Goal: Information Seeking & Learning: Find specific fact

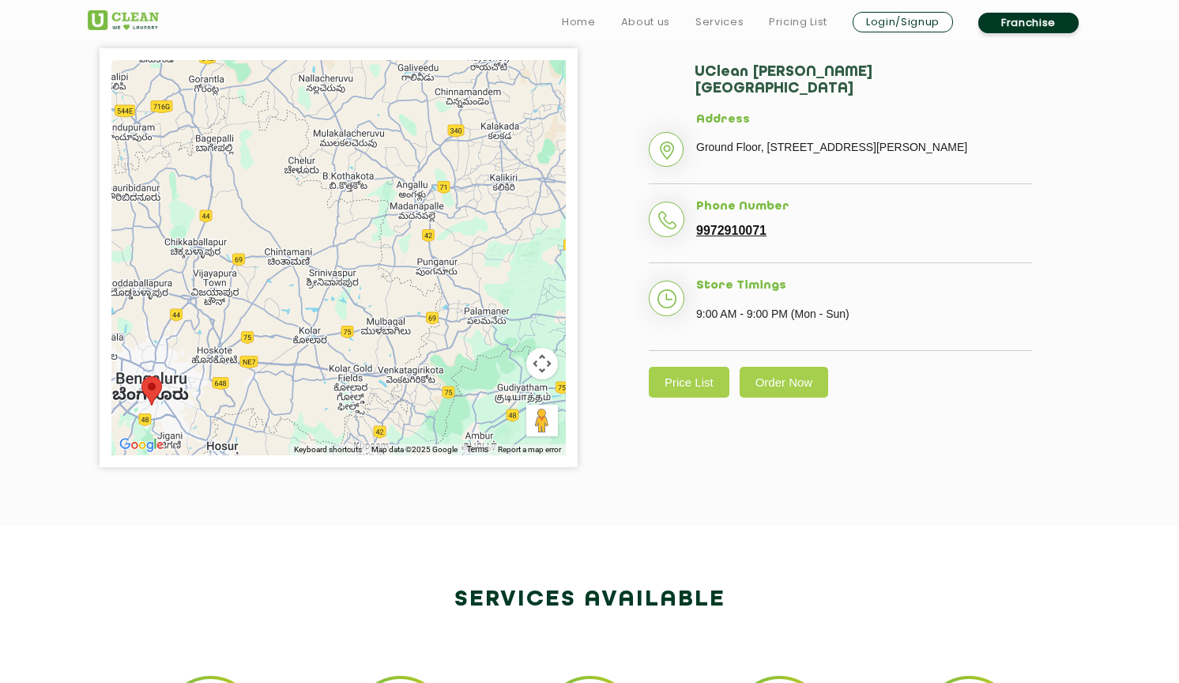
scroll to position [379, 0]
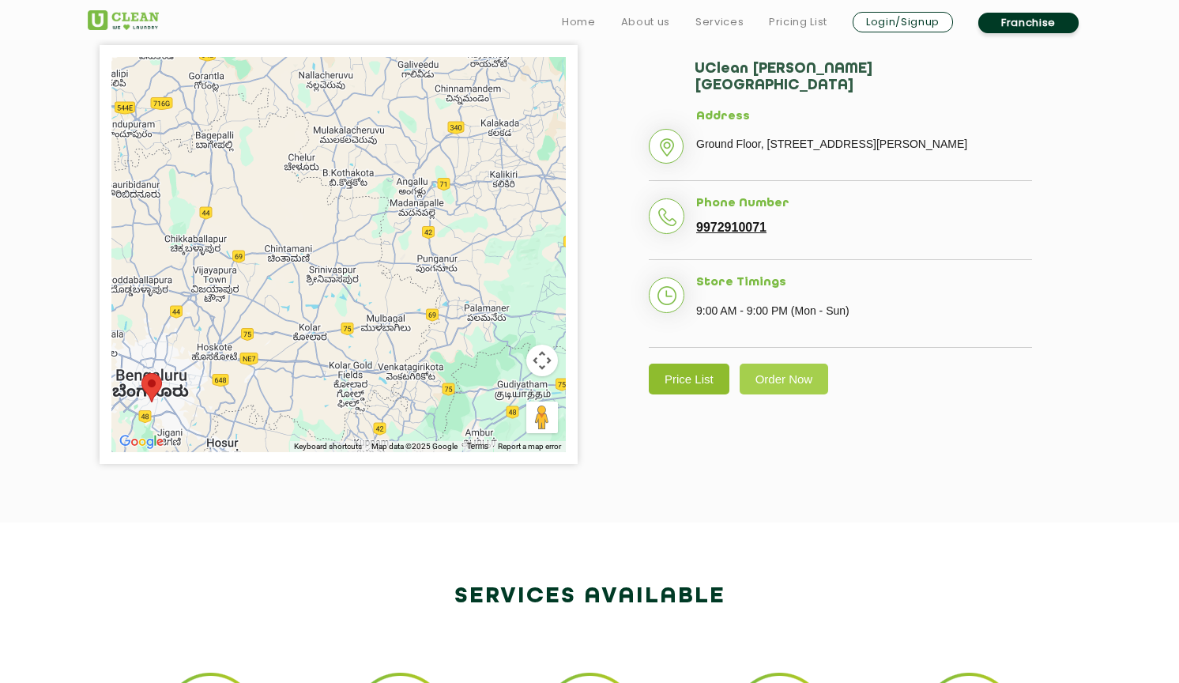
click at [690, 385] on link "Price List" at bounding box center [689, 379] width 81 height 31
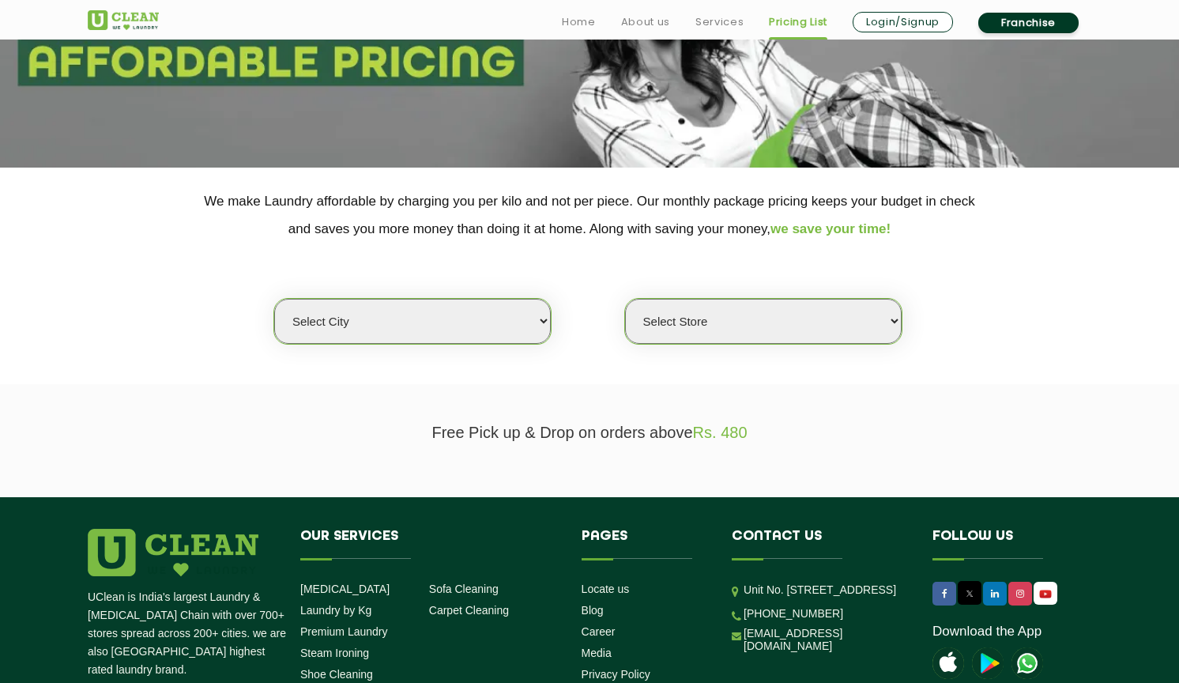
scroll to position [206, 0]
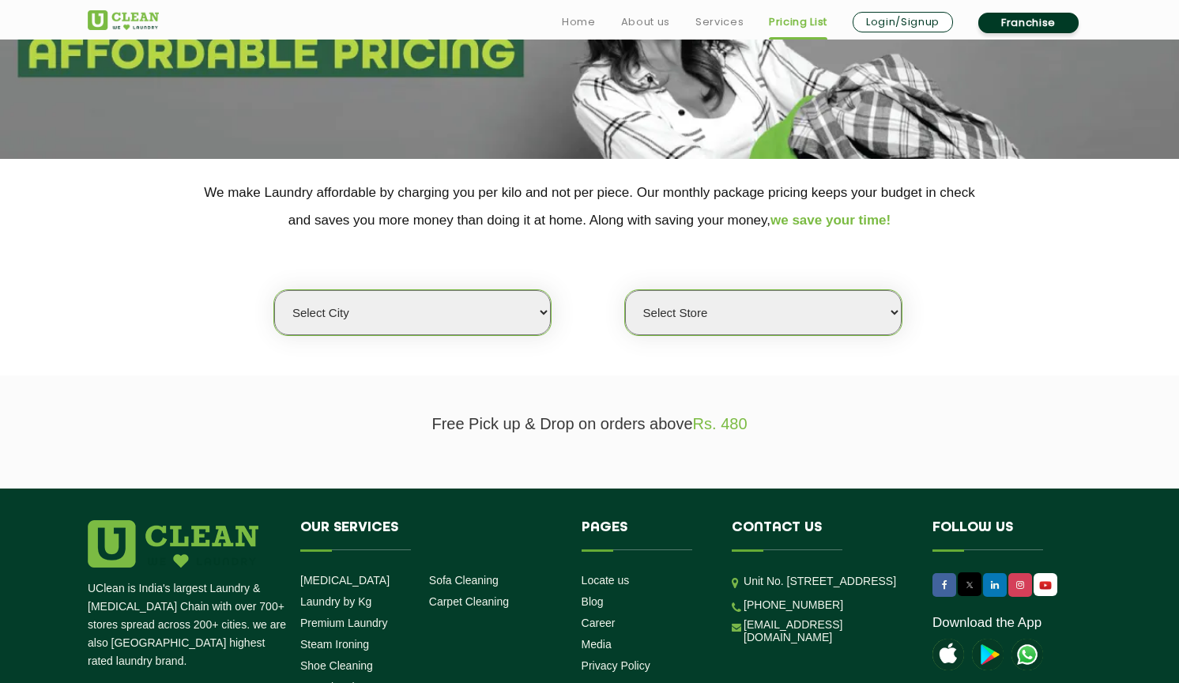
click at [380, 296] on select "Select city [GEOGRAPHIC_DATA] [GEOGRAPHIC_DATA] [GEOGRAPHIC_DATA] [GEOGRAPHIC_D…" at bounding box center [412, 312] width 277 height 45
click at [661, 294] on select "Select Store" at bounding box center [763, 312] width 277 height 45
click at [477, 301] on select "Select city [GEOGRAPHIC_DATA] [GEOGRAPHIC_DATA] [GEOGRAPHIC_DATA] [GEOGRAPHIC_D…" at bounding box center [412, 312] width 277 height 45
select select "6"
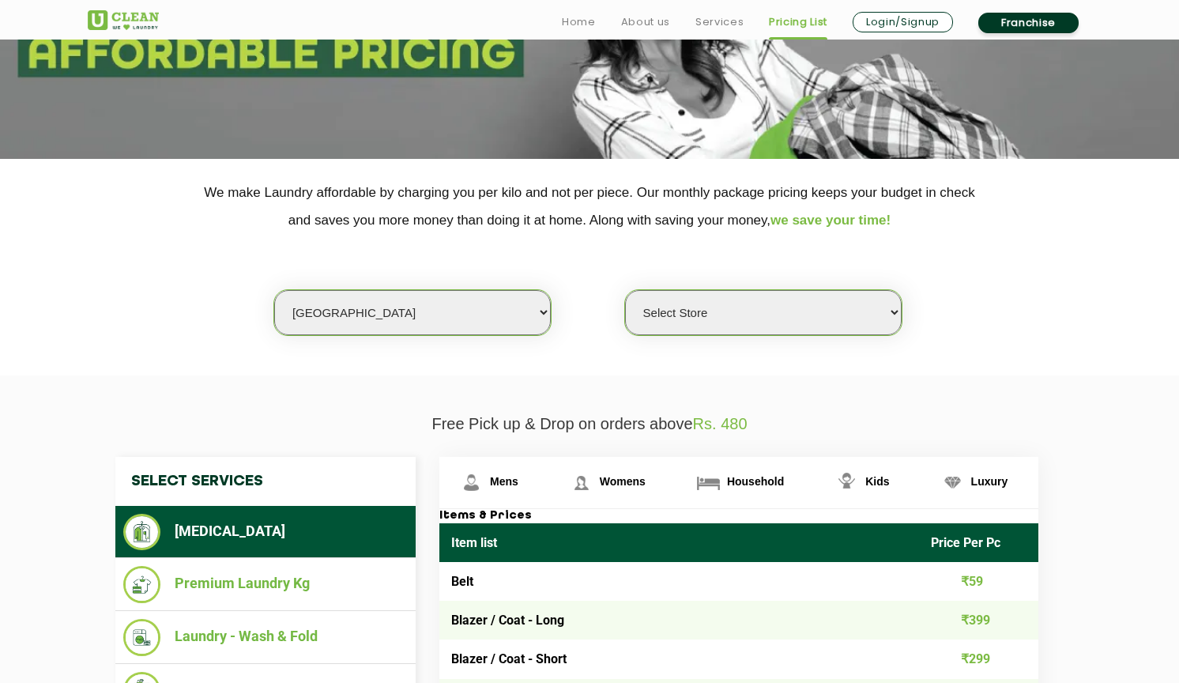
click at [704, 303] on select "Select Store [GEOGRAPHIC_DATA] [GEOGRAPHIC_DATA] UClean KR [GEOGRAPHIC_DATA] [G…" at bounding box center [763, 312] width 277 height 45
select select "255"
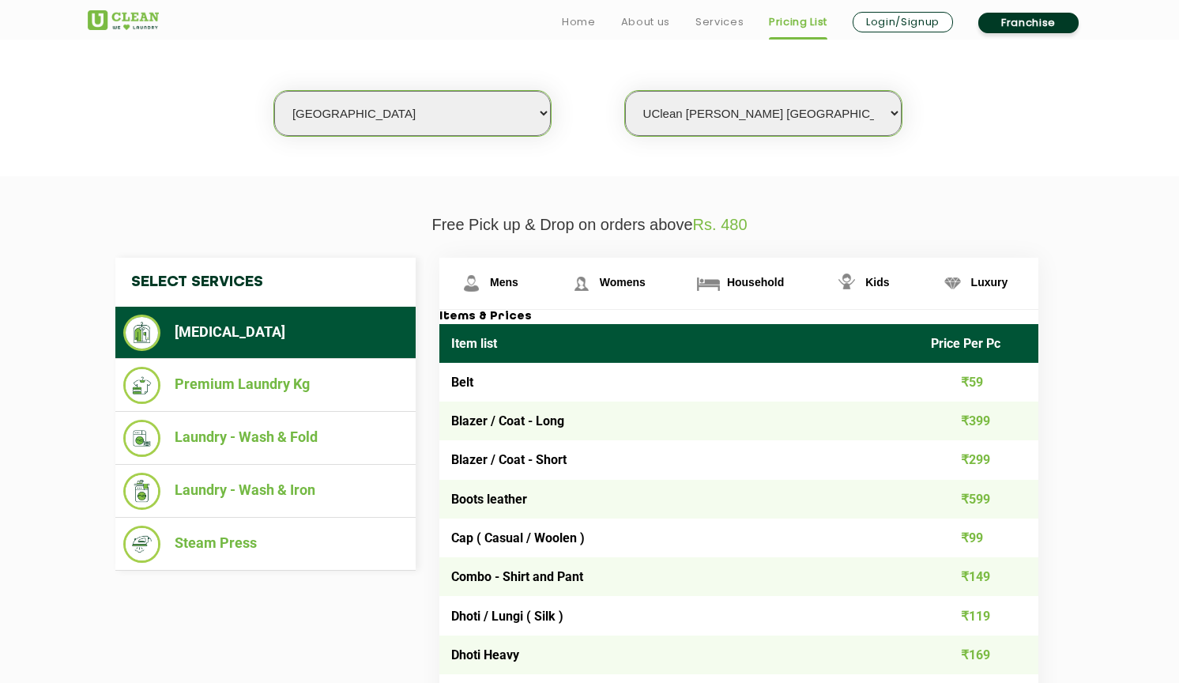
scroll to position [413, 0]
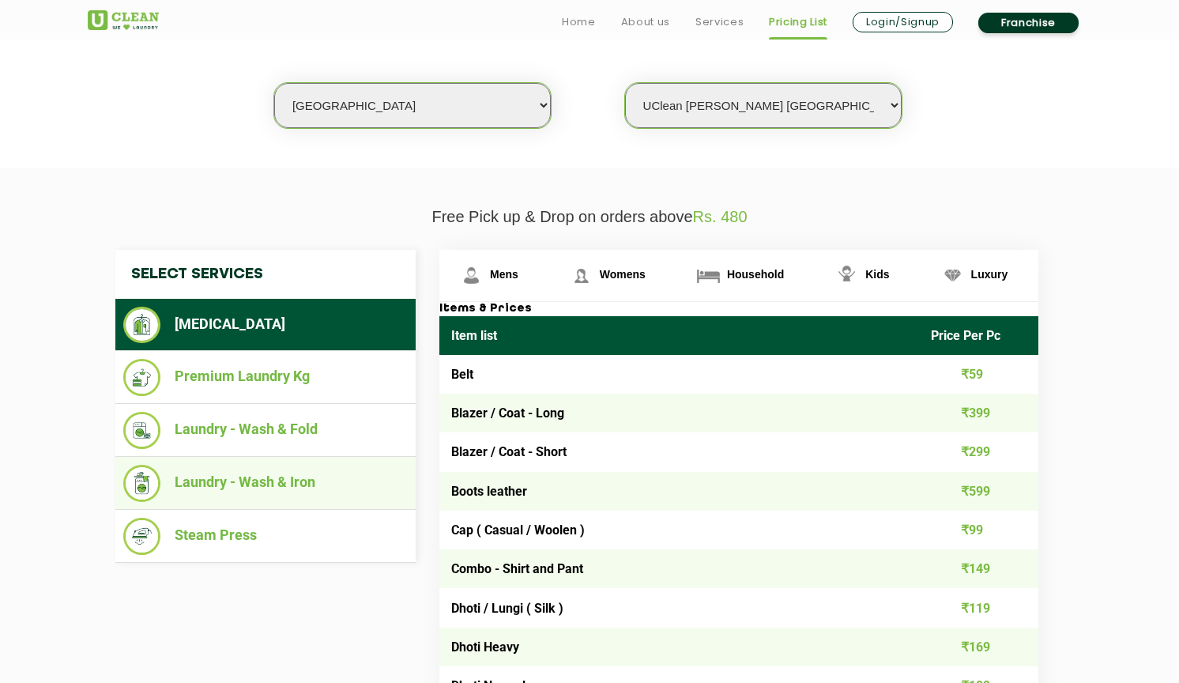
click at [306, 496] on ul "Laundry - Wash & Iron" at bounding box center [265, 483] width 300 height 53
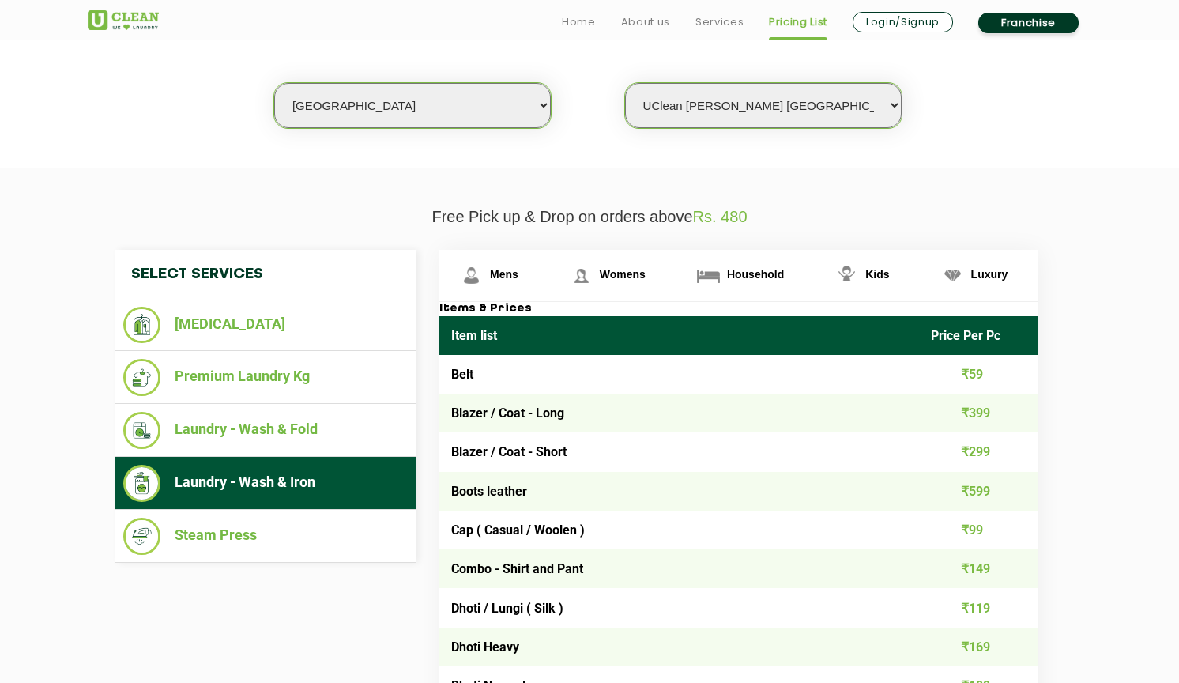
click at [335, 482] on li "Laundry - Wash & Iron" at bounding box center [265, 483] width 284 height 37
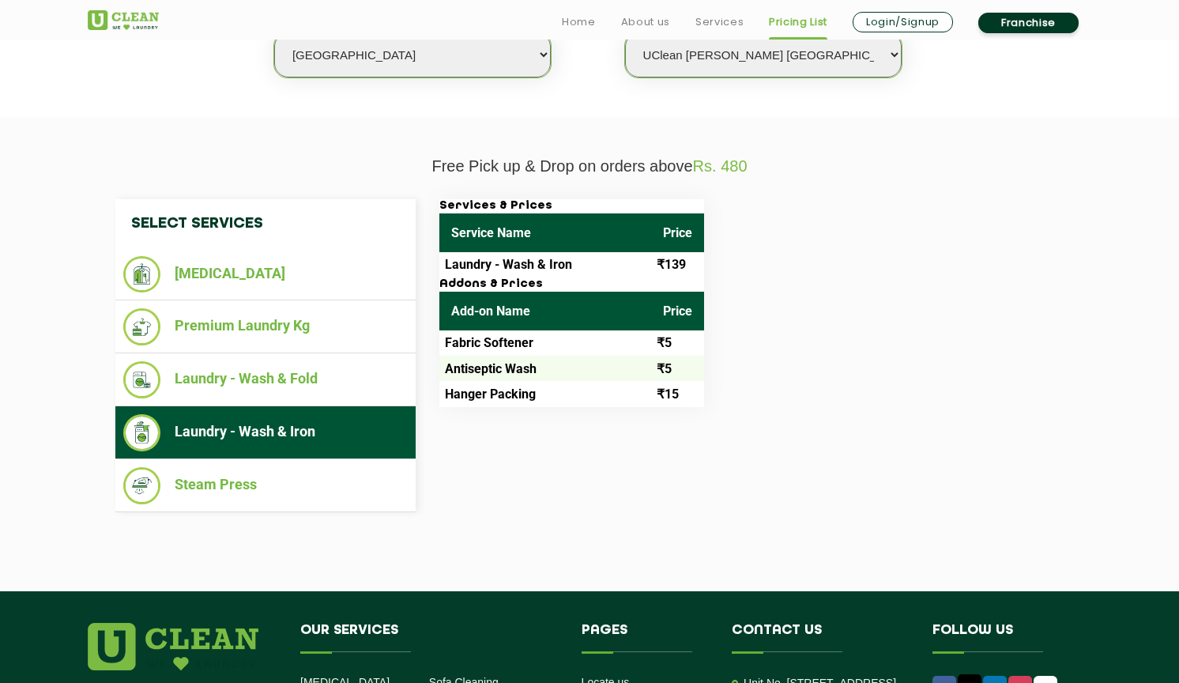
scroll to position [493, 0]
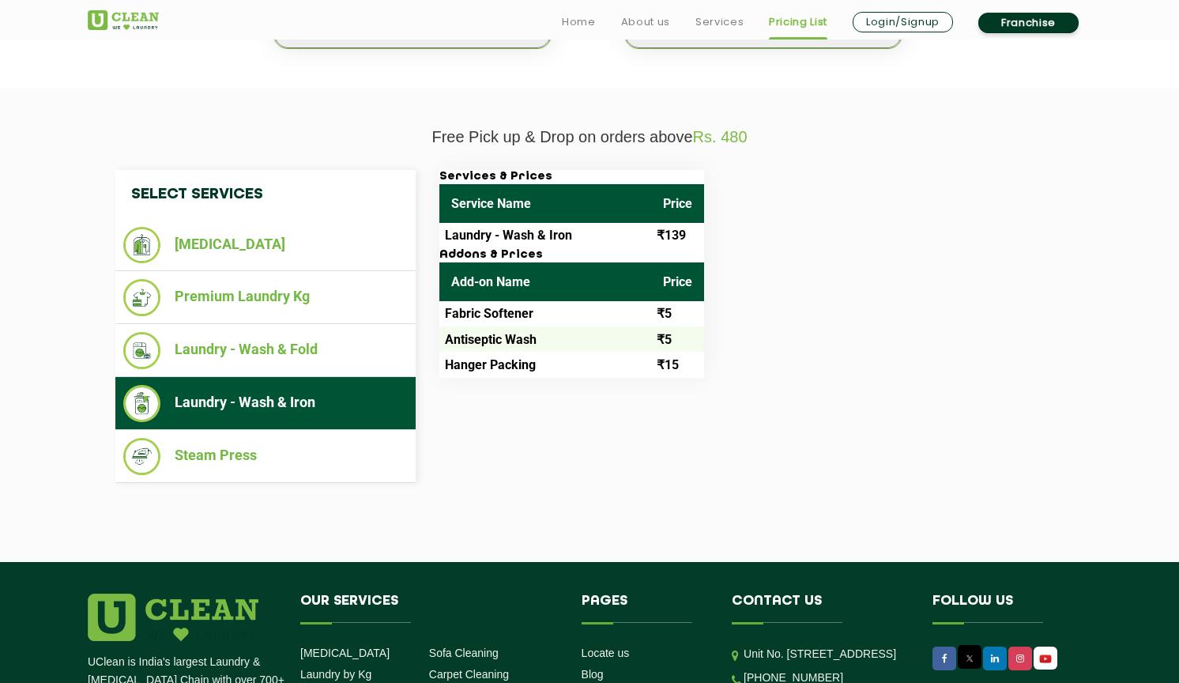
click at [514, 223] on td "Laundry - Wash & Iron" at bounding box center [545, 235] width 212 height 25
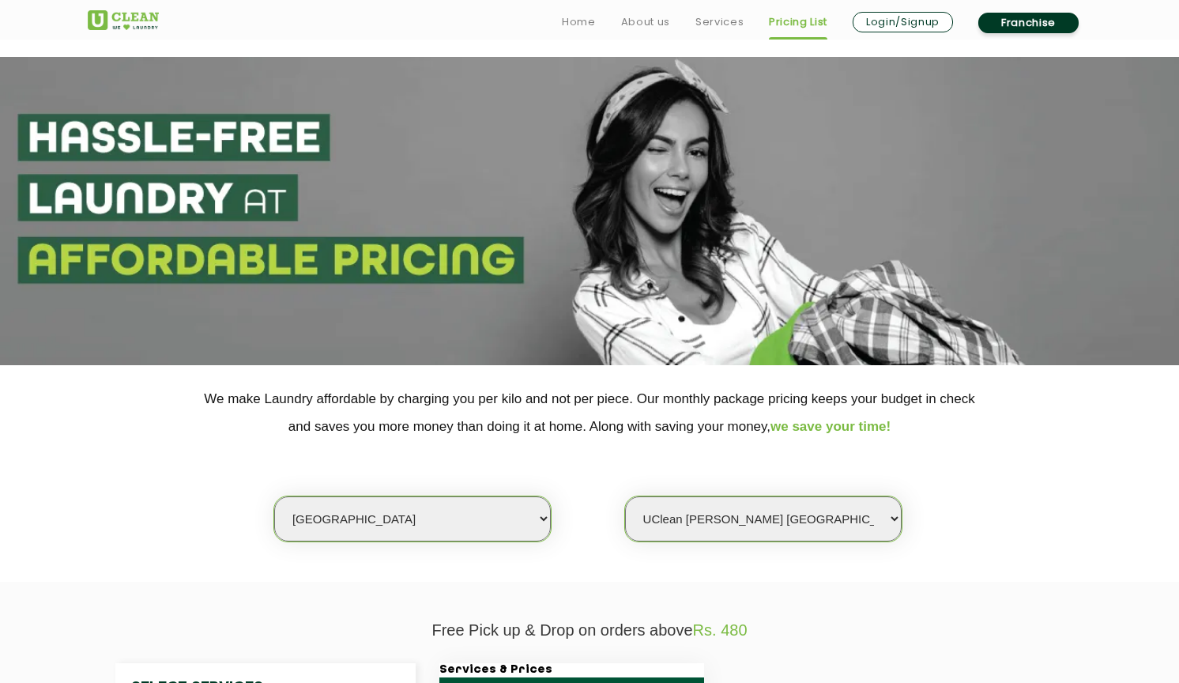
scroll to position [-2, 0]
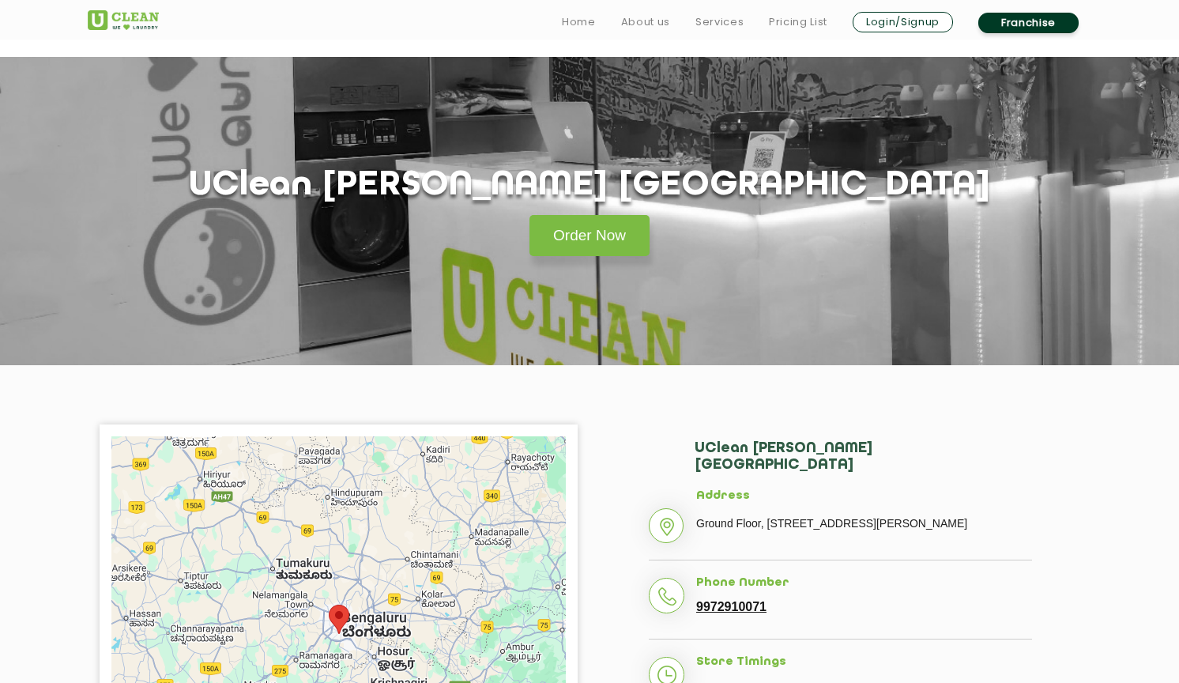
scroll to position [379, 0]
